Goal: Task Accomplishment & Management: Use online tool/utility

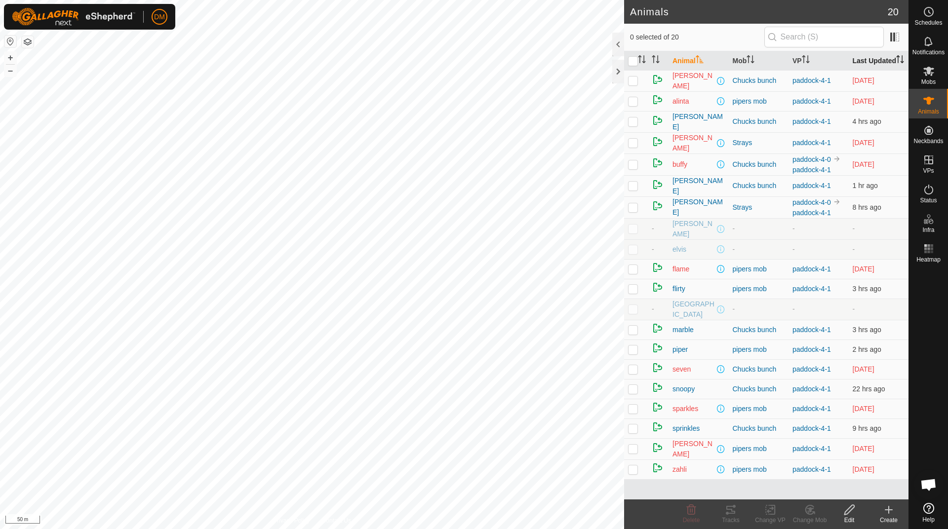
click at [865, 62] on th "Last Updated" at bounding box center [878, 60] width 60 height 19
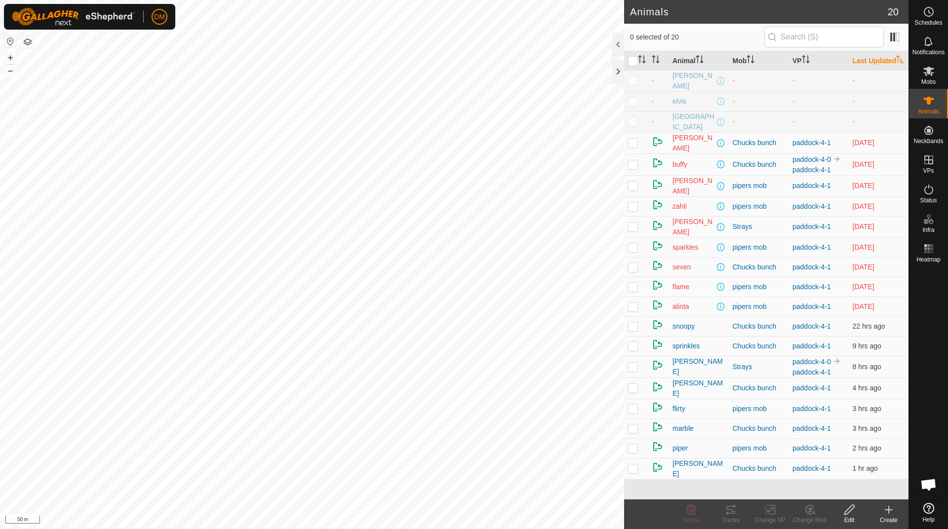
click at [865, 62] on th "Last Updated" at bounding box center [878, 60] width 60 height 19
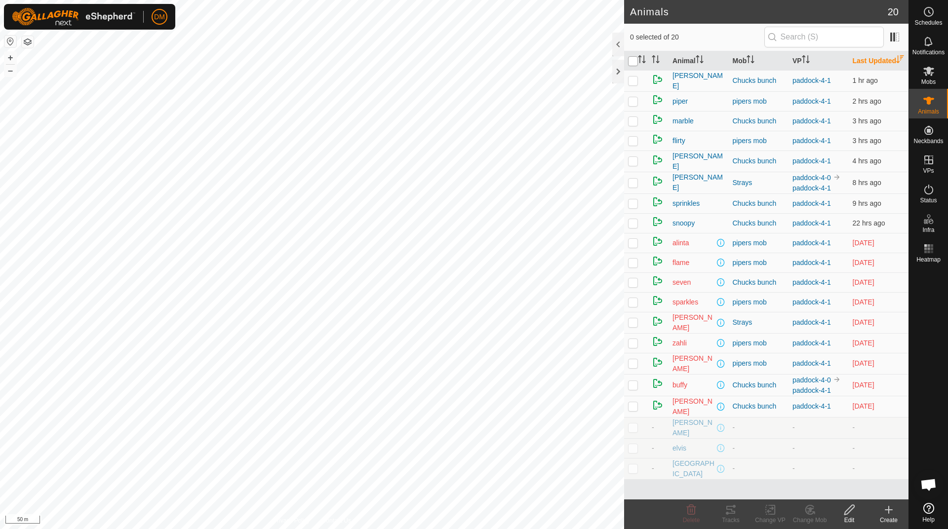
click at [630, 66] on input "checkbox" at bounding box center [633, 61] width 10 height 10
checkbox input "true"
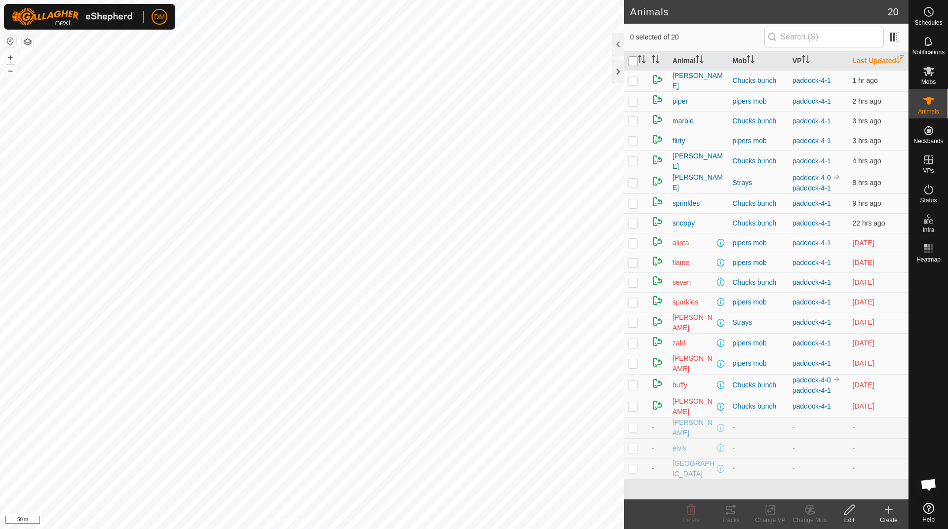
checkbox input "true"
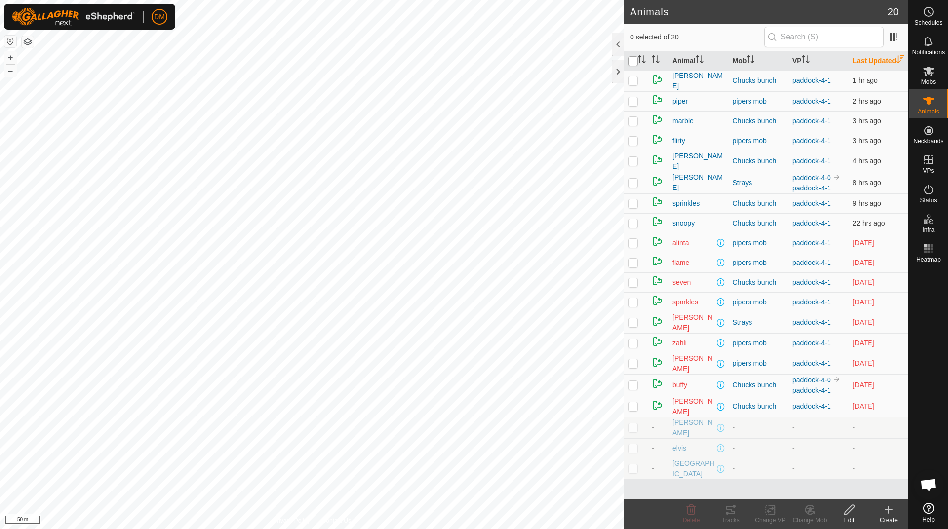
checkbox input "true"
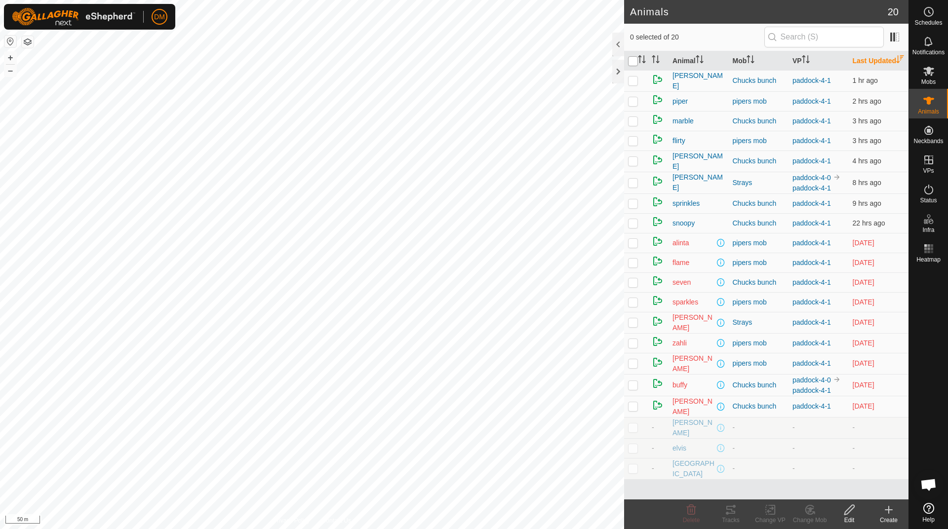
checkbox input "true"
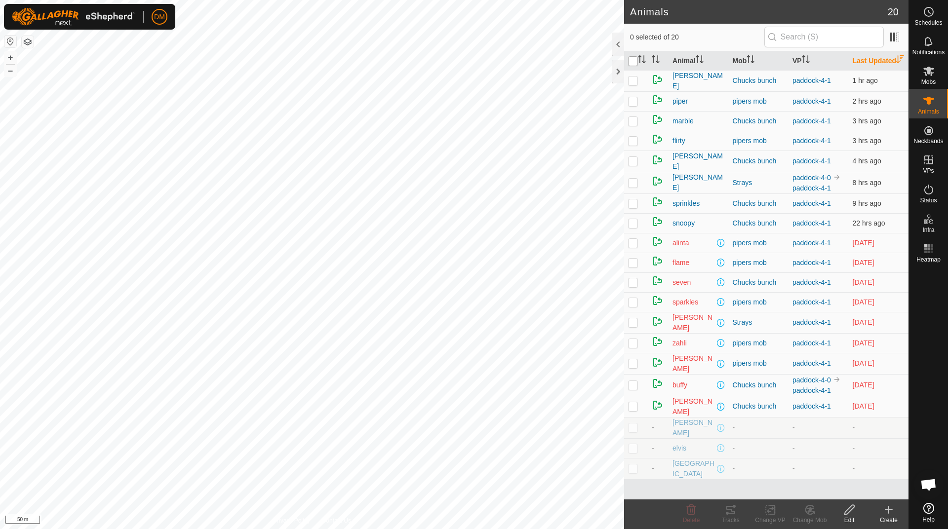
checkbox input "true"
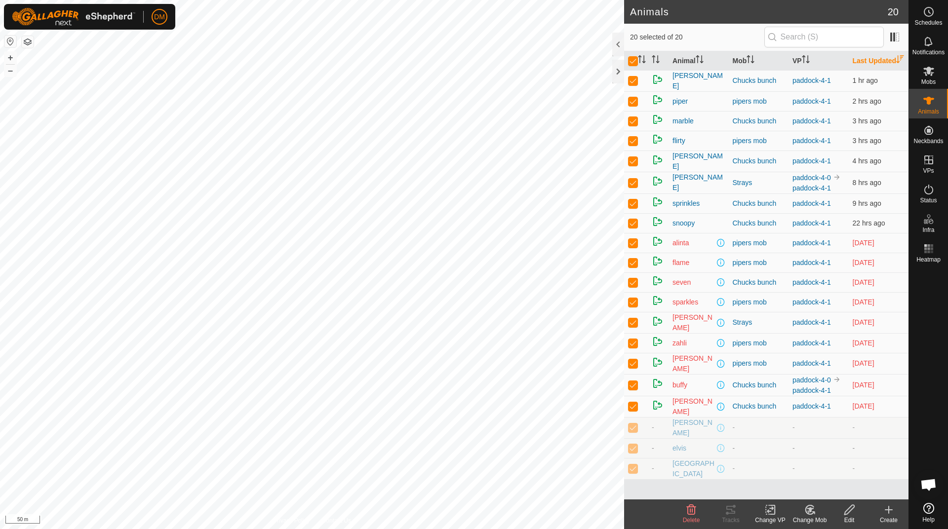
scroll to position [1, 0]
click at [631, 472] on p-checkbox at bounding box center [633, 468] width 10 height 8
checkbox input "false"
click at [634, 458] on td at bounding box center [636, 448] width 24 height 20
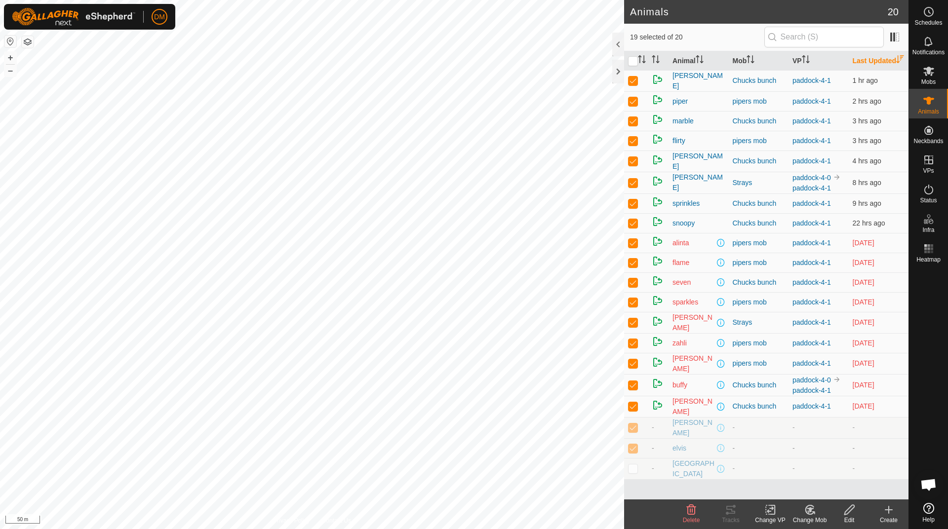
checkbox input "false"
click at [634, 438] on td at bounding box center [636, 427] width 24 height 21
checkbox input "false"
click at [774, 514] on icon at bounding box center [772, 509] width 4 height 9
click at [799, 465] on link "Choose VP..." at bounding box center [800, 468] width 98 height 20
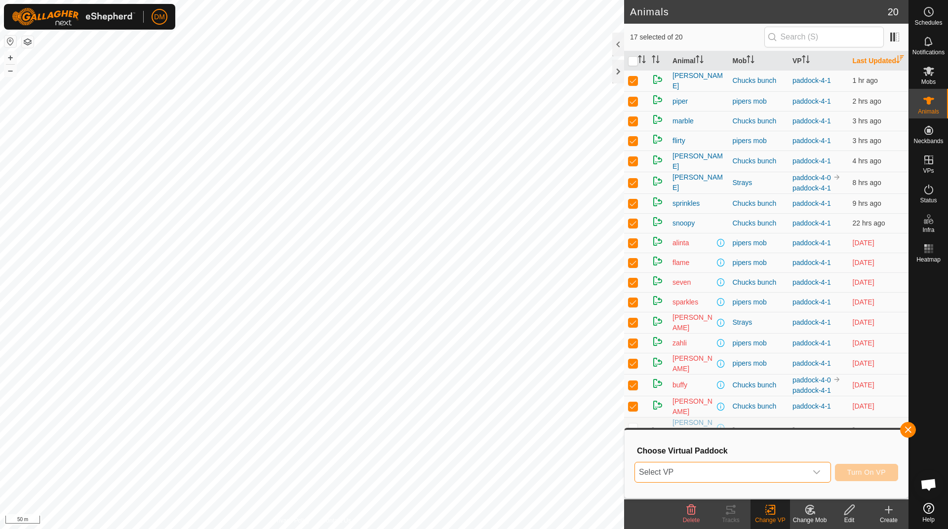
click at [720, 475] on span "Select VP" at bounding box center [721, 473] width 172 height 20
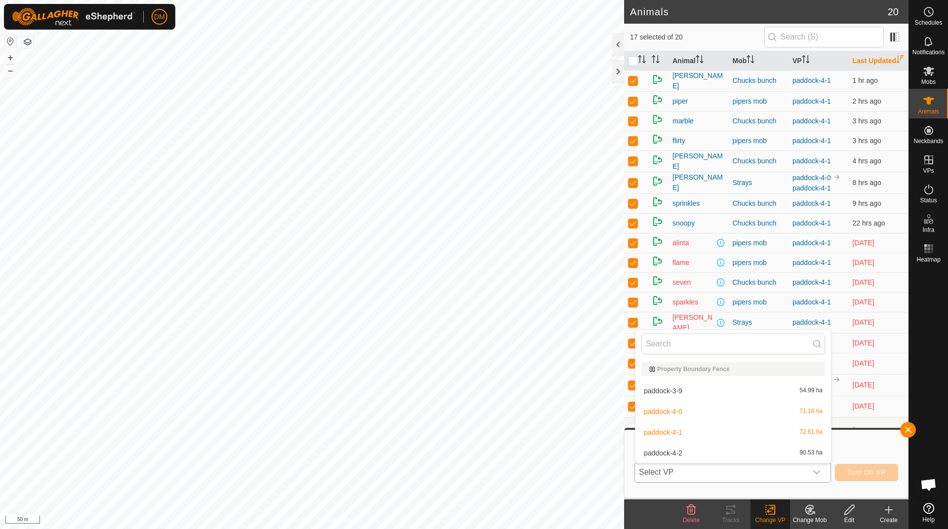
click at [689, 454] on li "paddock-4-2 90.53 ha" at bounding box center [732, 453] width 195 height 20
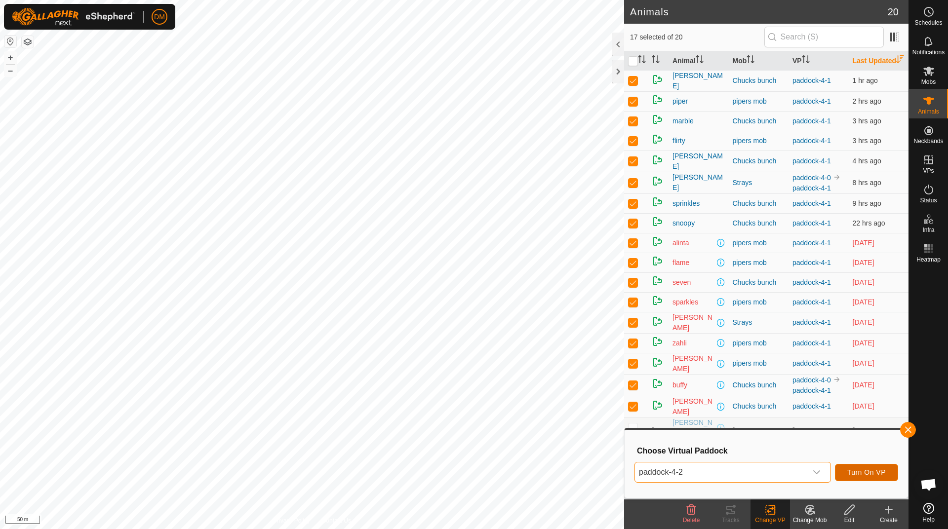
click at [874, 472] on span "Turn On VP" at bounding box center [866, 472] width 39 height 8
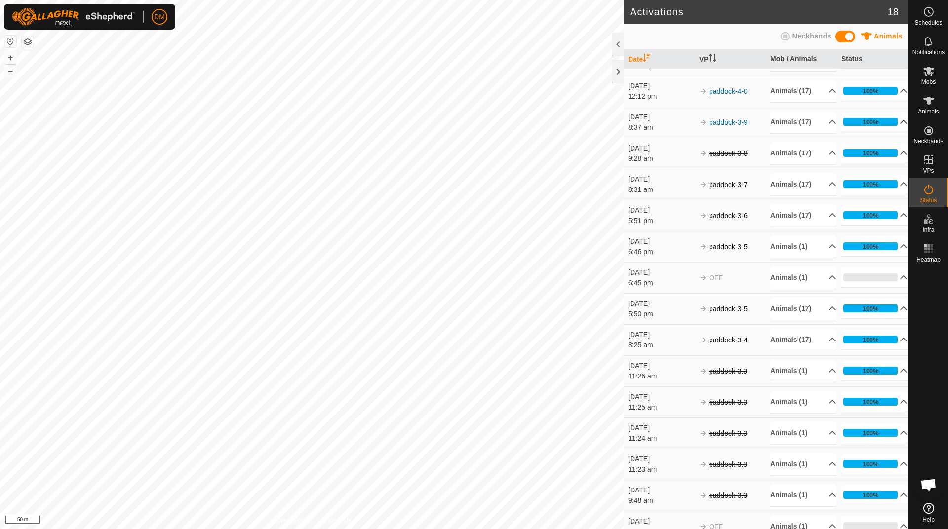
scroll to position [100, 0]
